Goal: Transaction & Acquisition: Purchase product/service

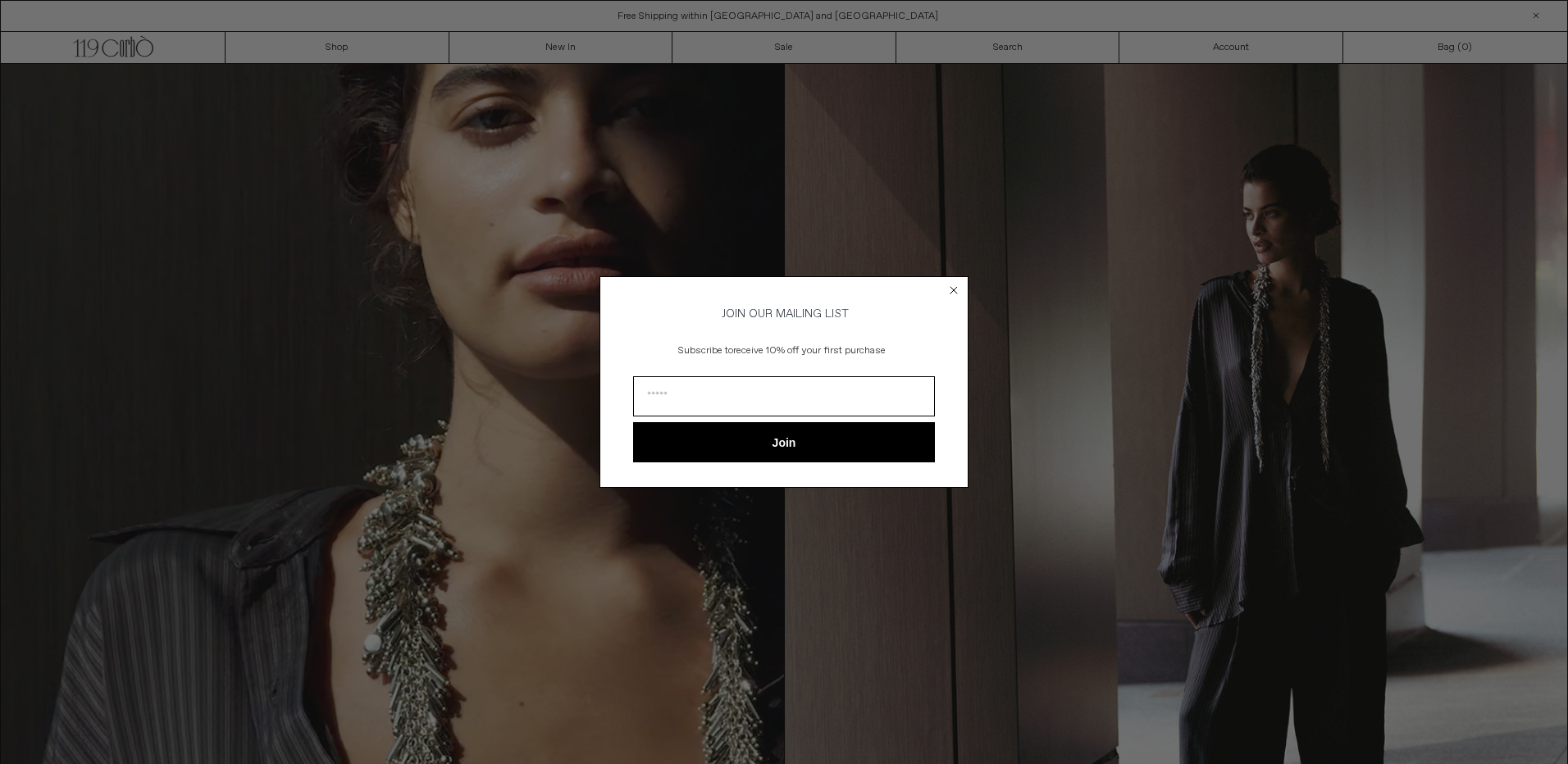
click at [956, 283] on circle "Close dialog" at bounding box center [954, 290] width 16 height 16
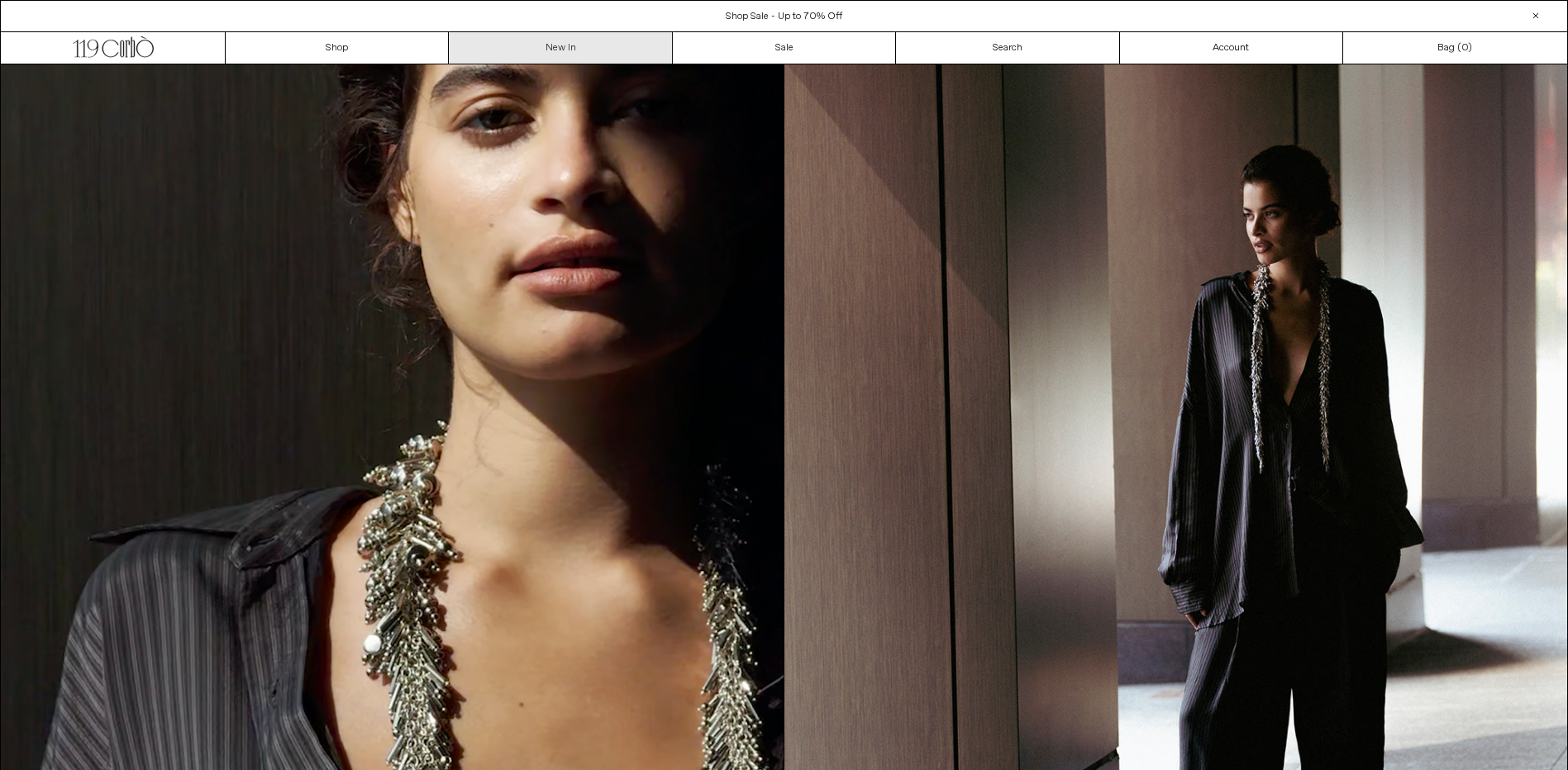
click at [566, 45] on link "New In" at bounding box center [560, 48] width 223 height 31
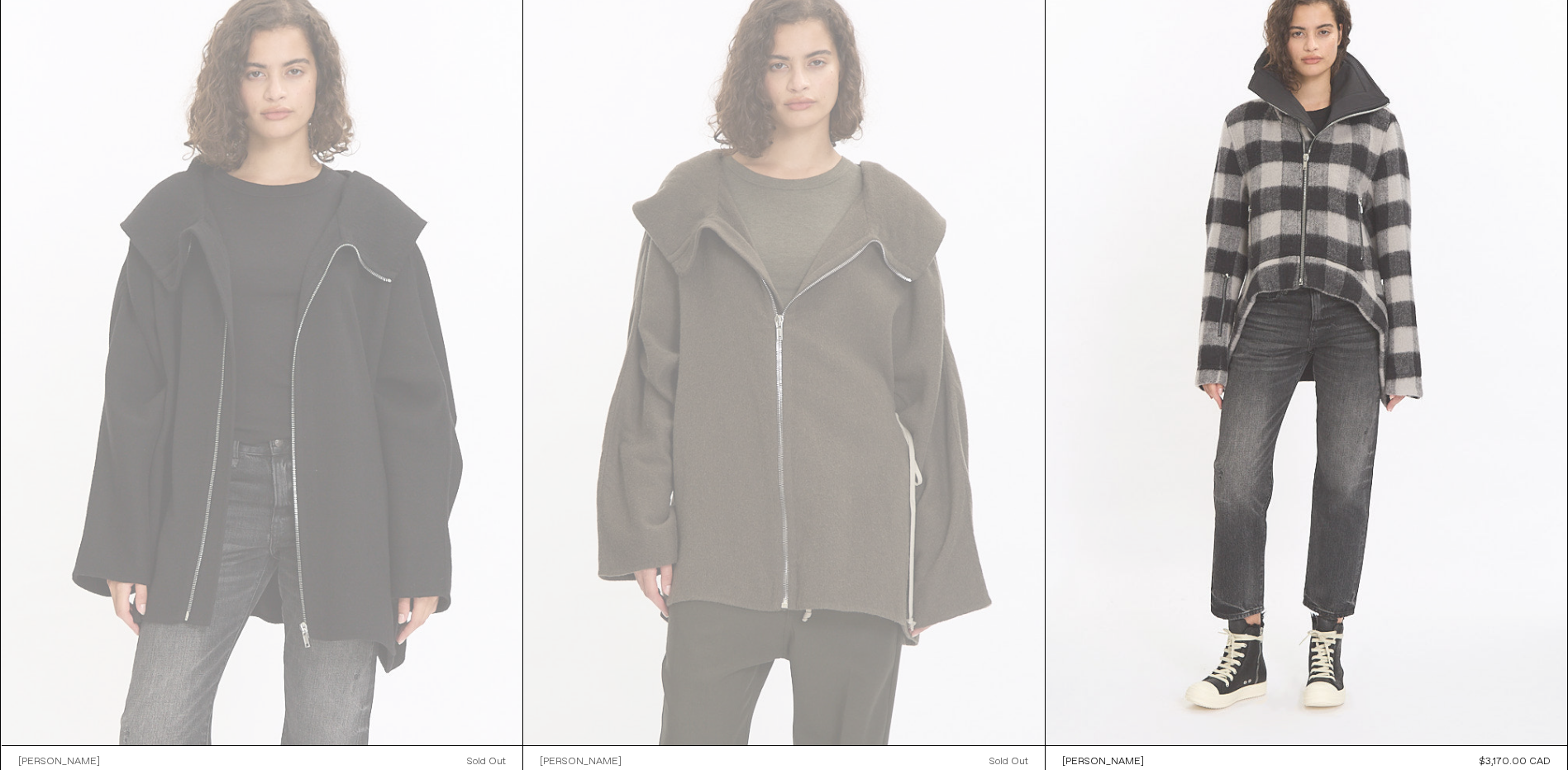
scroll to position [5951, 0]
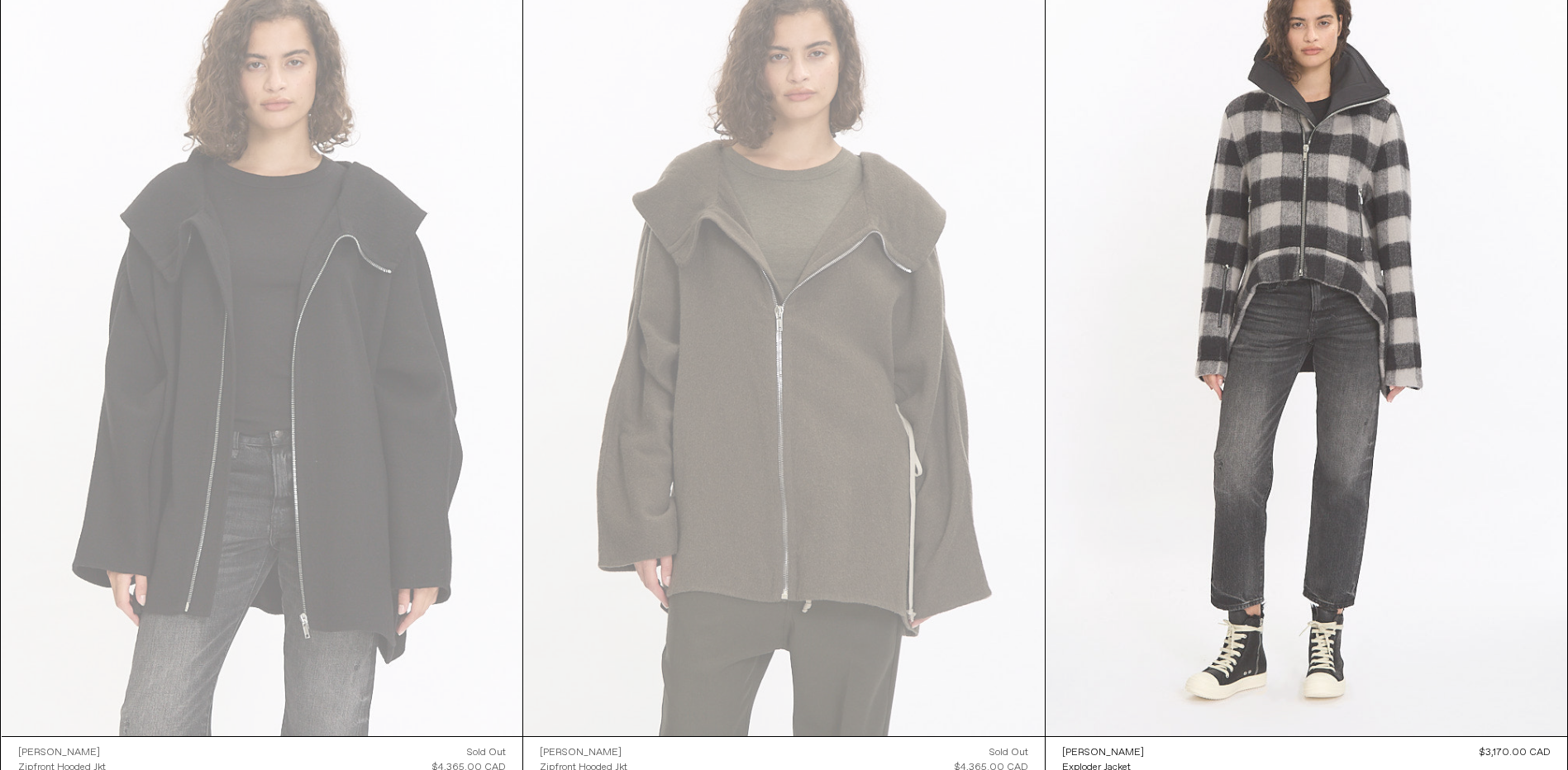
click at [1377, 232] on at bounding box center [1307, 345] width 522 height 781
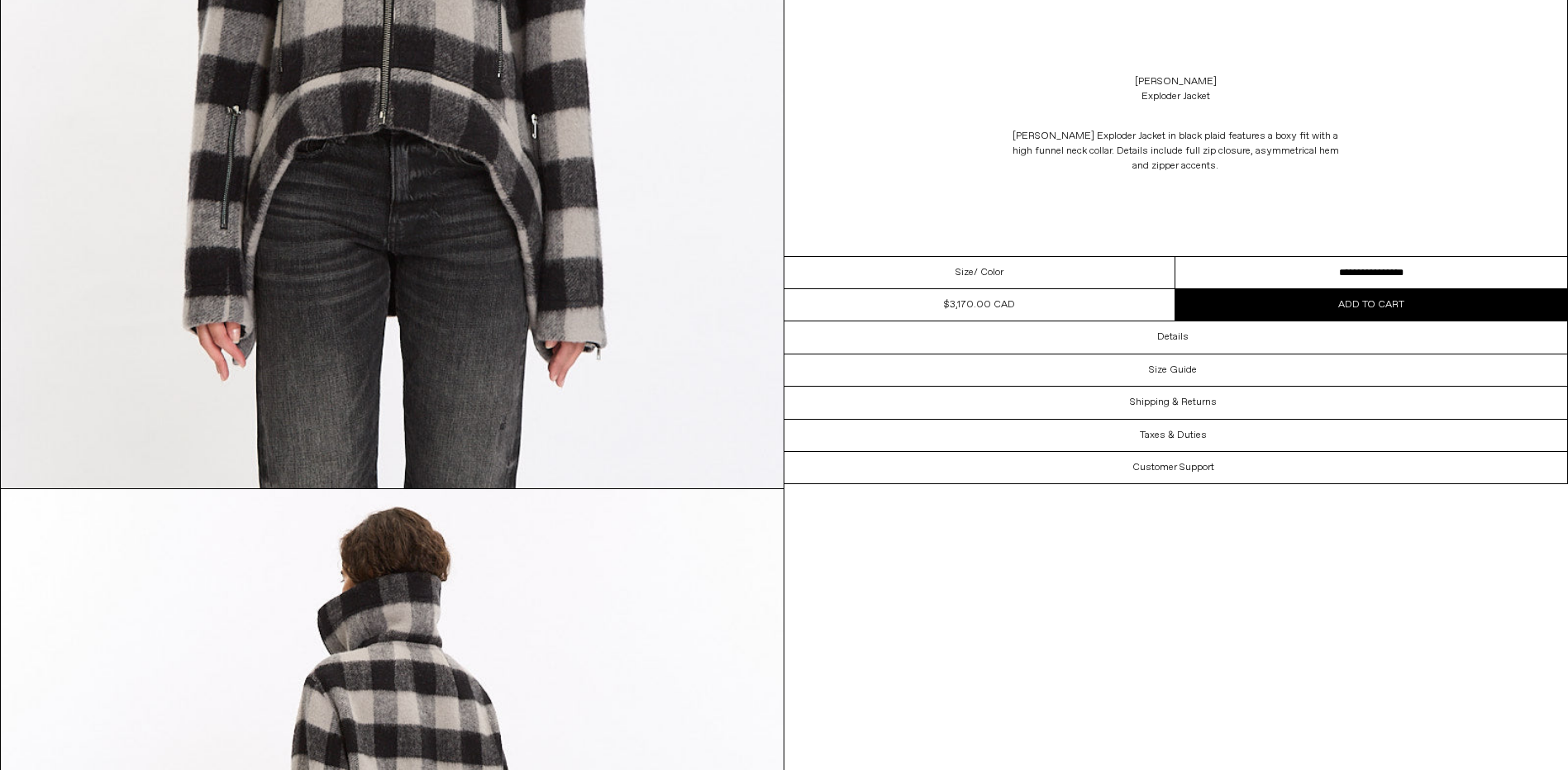
scroll to position [2148, 0]
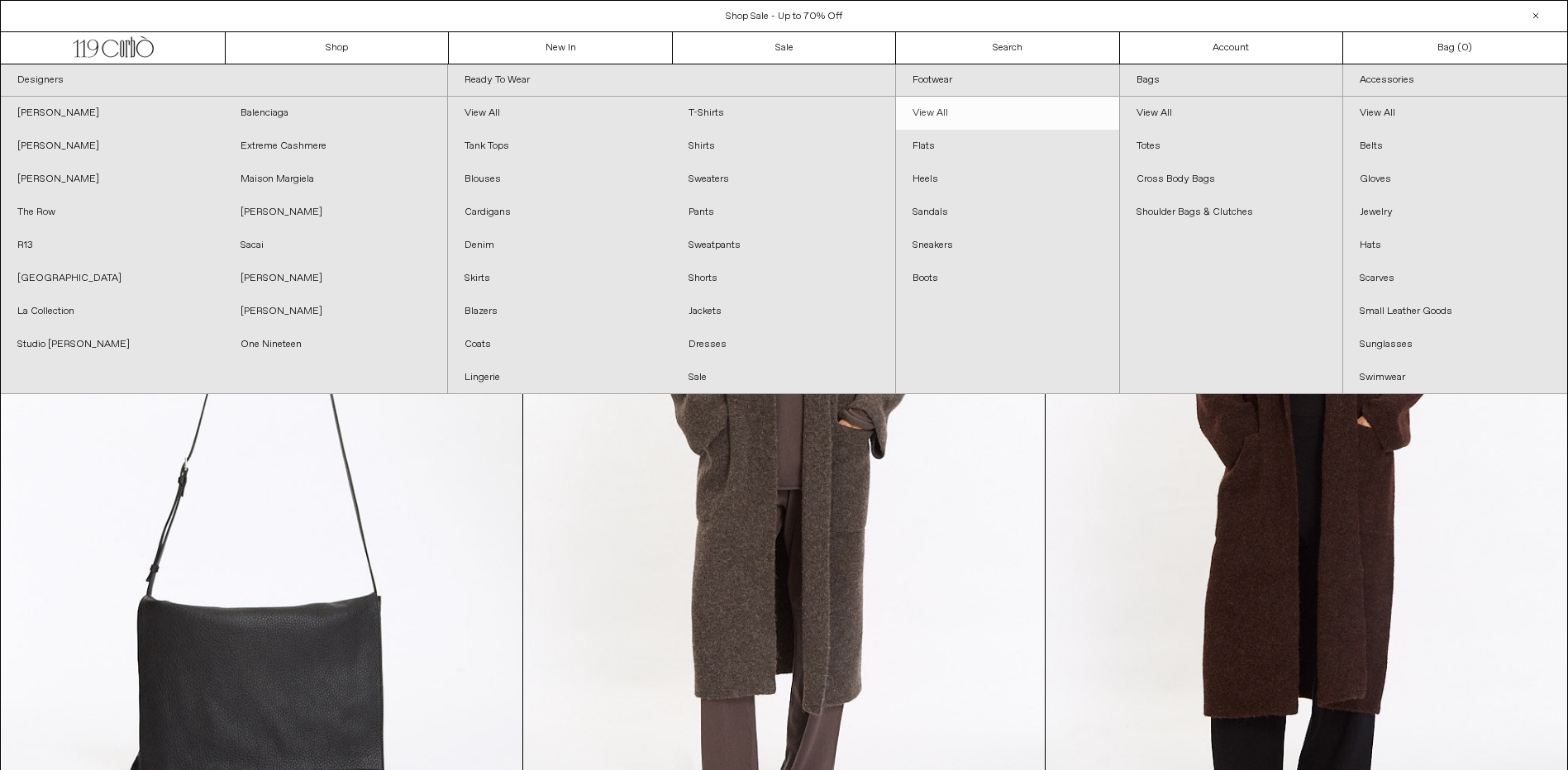
click at [916, 112] on link "View All" at bounding box center [1007, 113] width 223 height 33
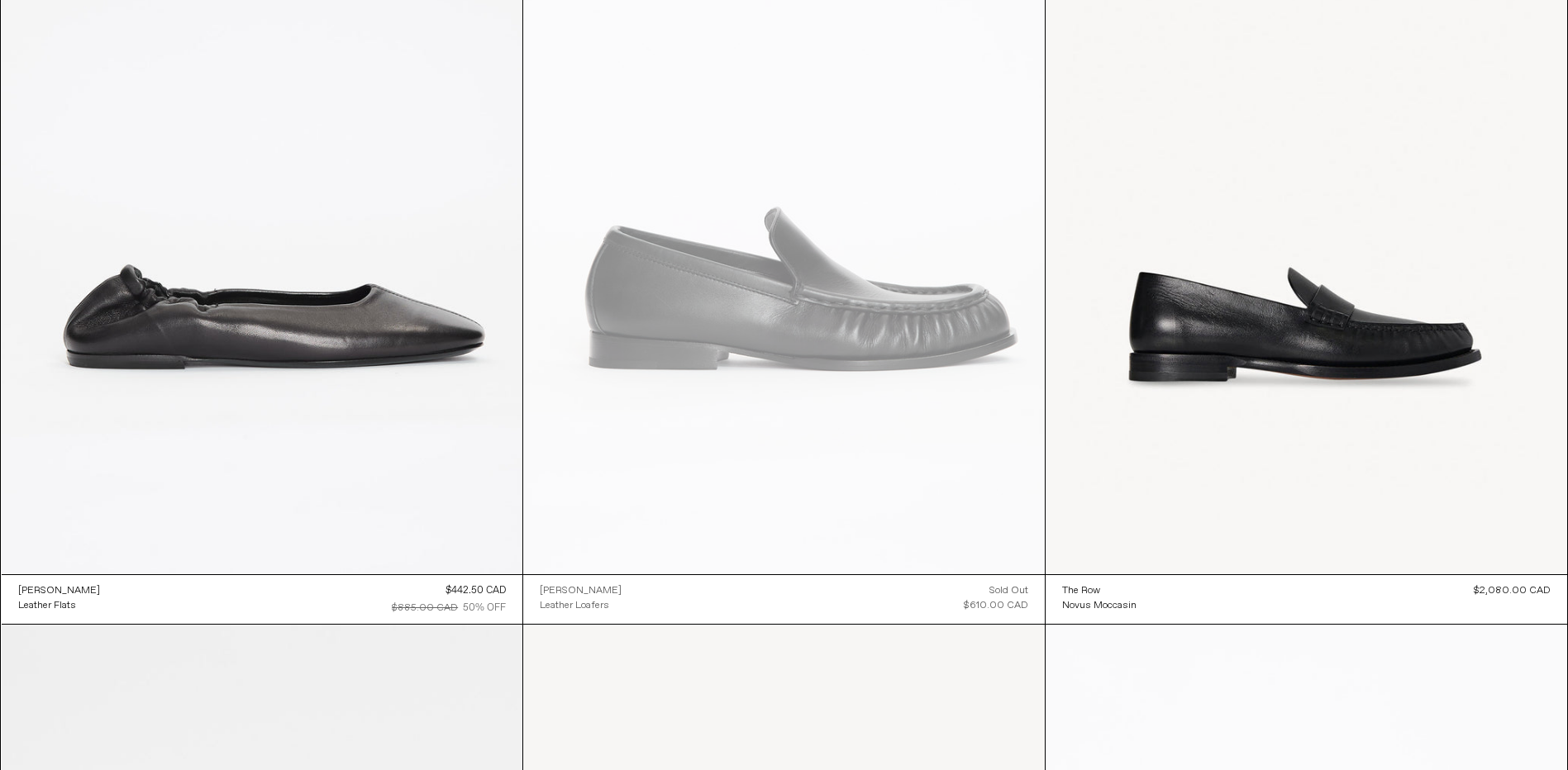
scroll to position [8882, 0]
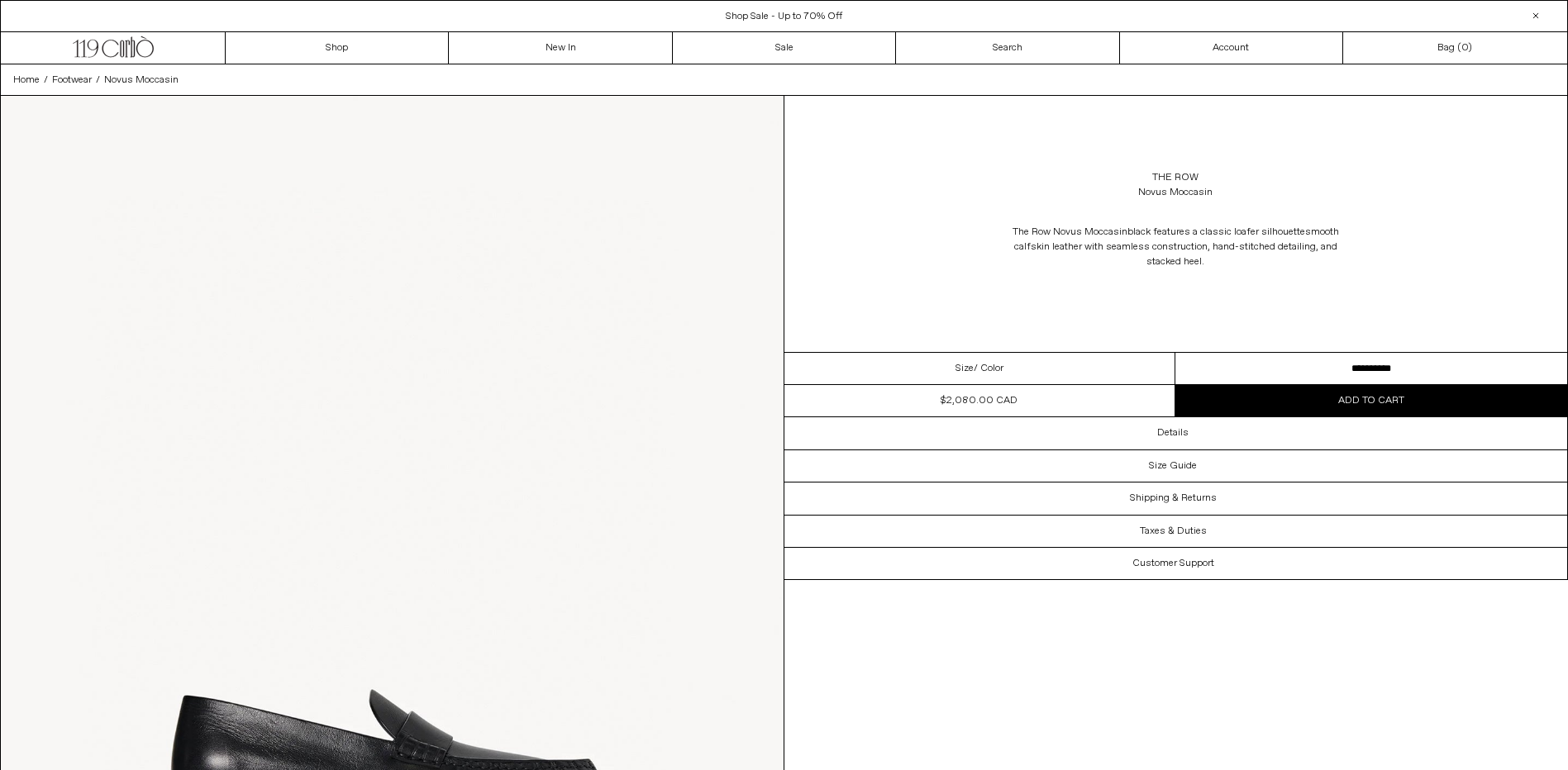
click at [1388, 372] on select "**********" at bounding box center [1371, 369] width 392 height 32
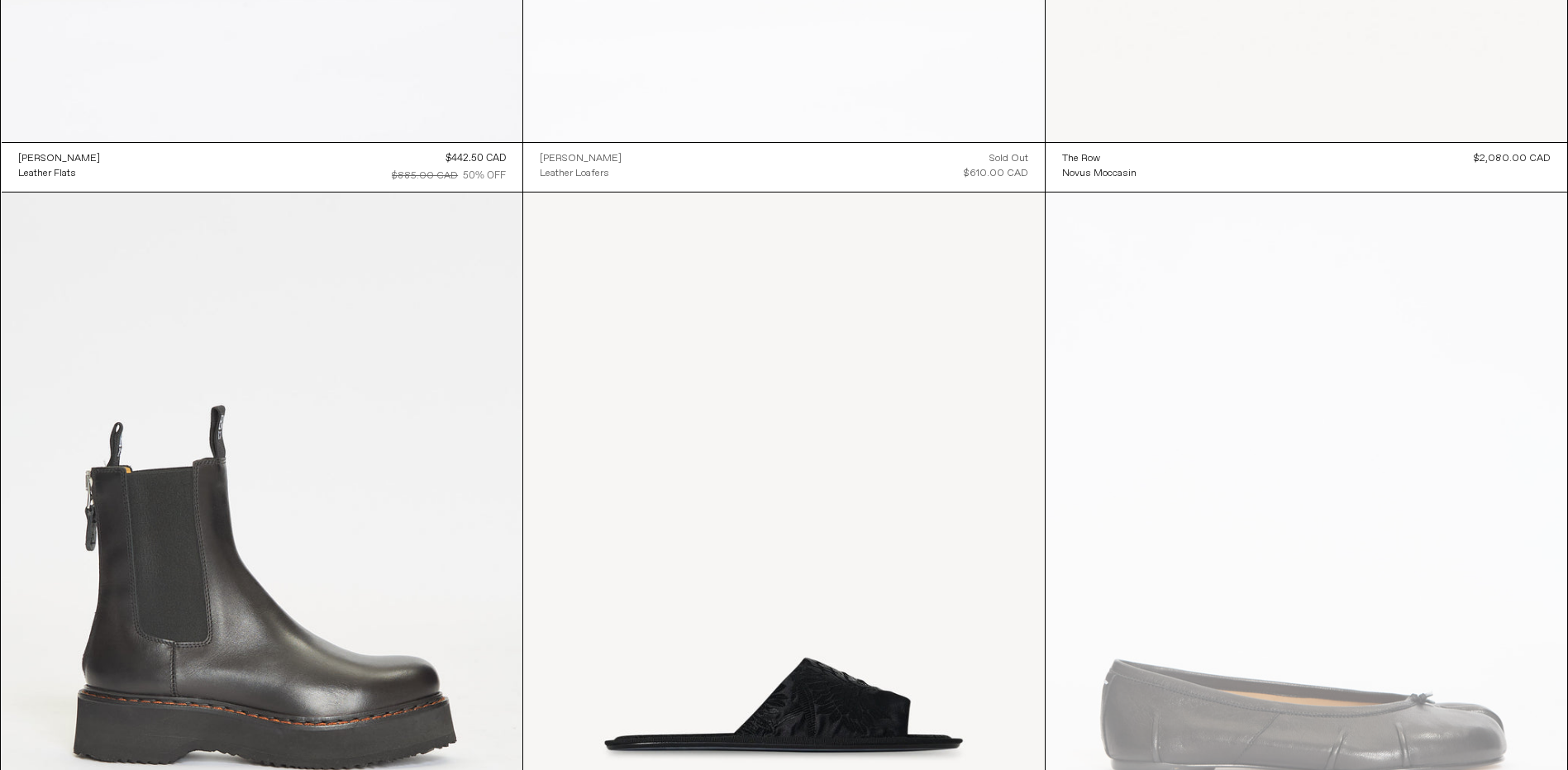
scroll to position [9625, 0]
